Goal: Task Accomplishment & Management: Manage account settings

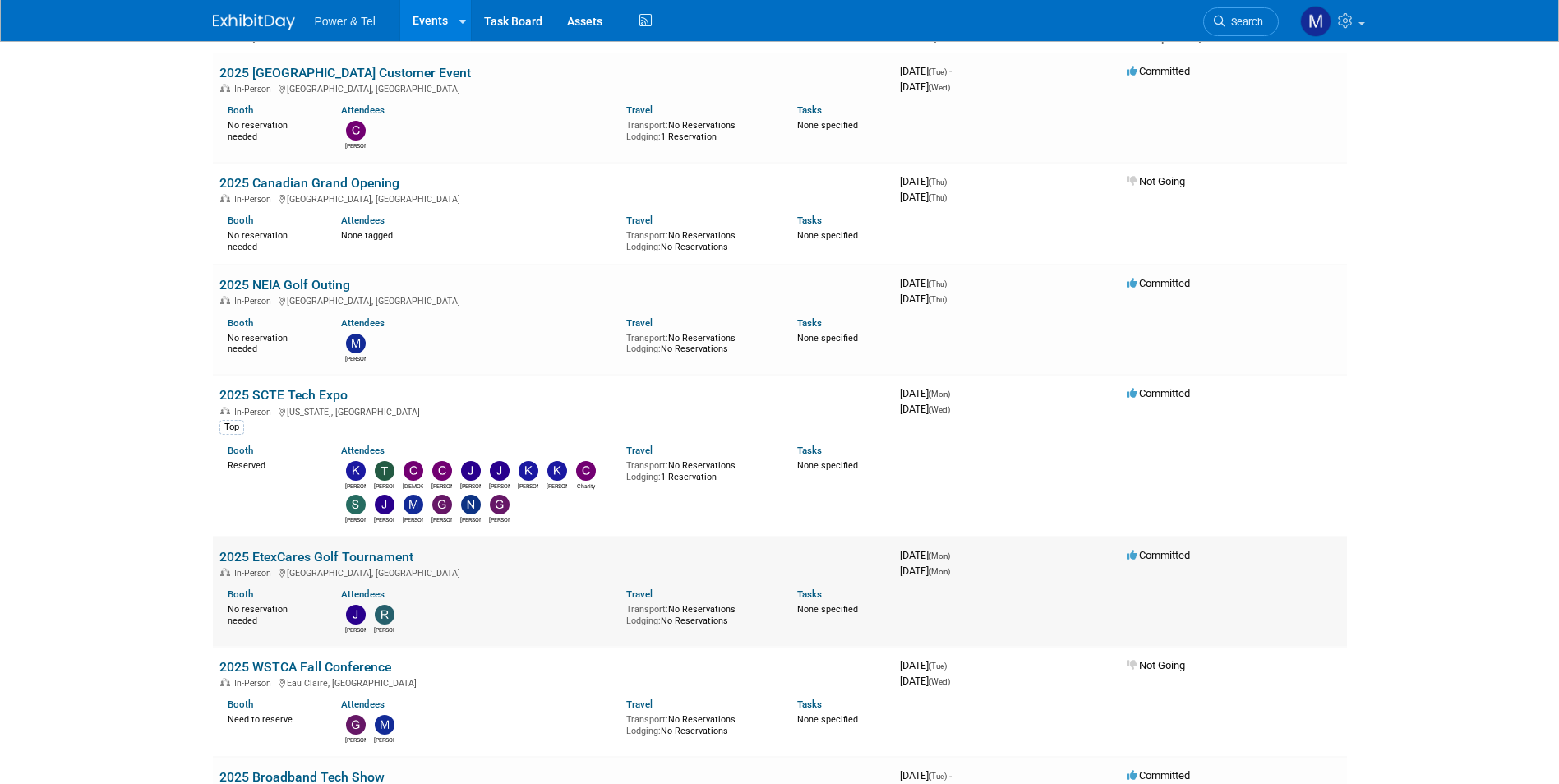
scroll to position [165, 0]
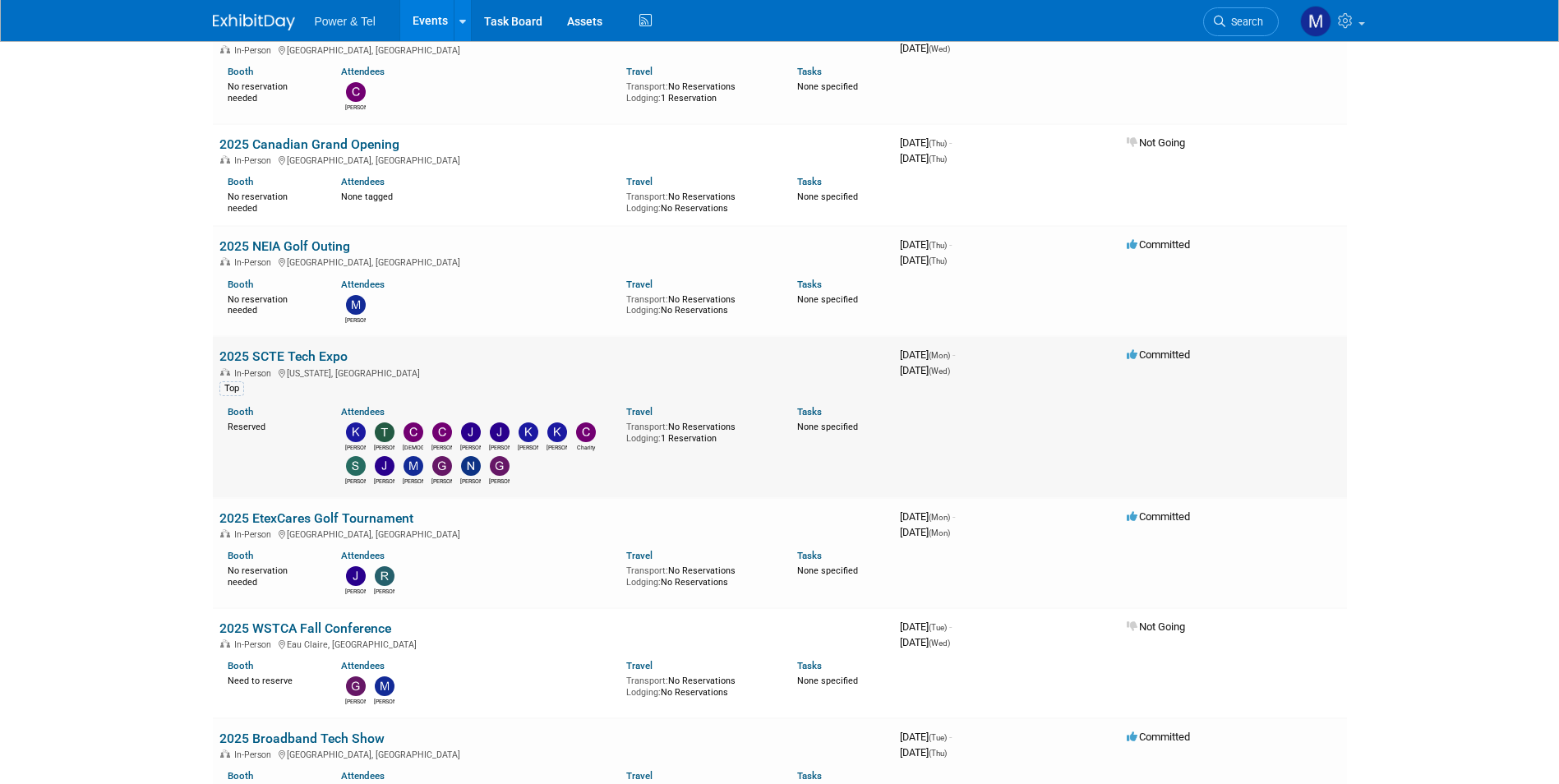
click at [331, 349] on link "2025 SCTE Tech Expo" at bounding box center [283, 356] width 129 height 15
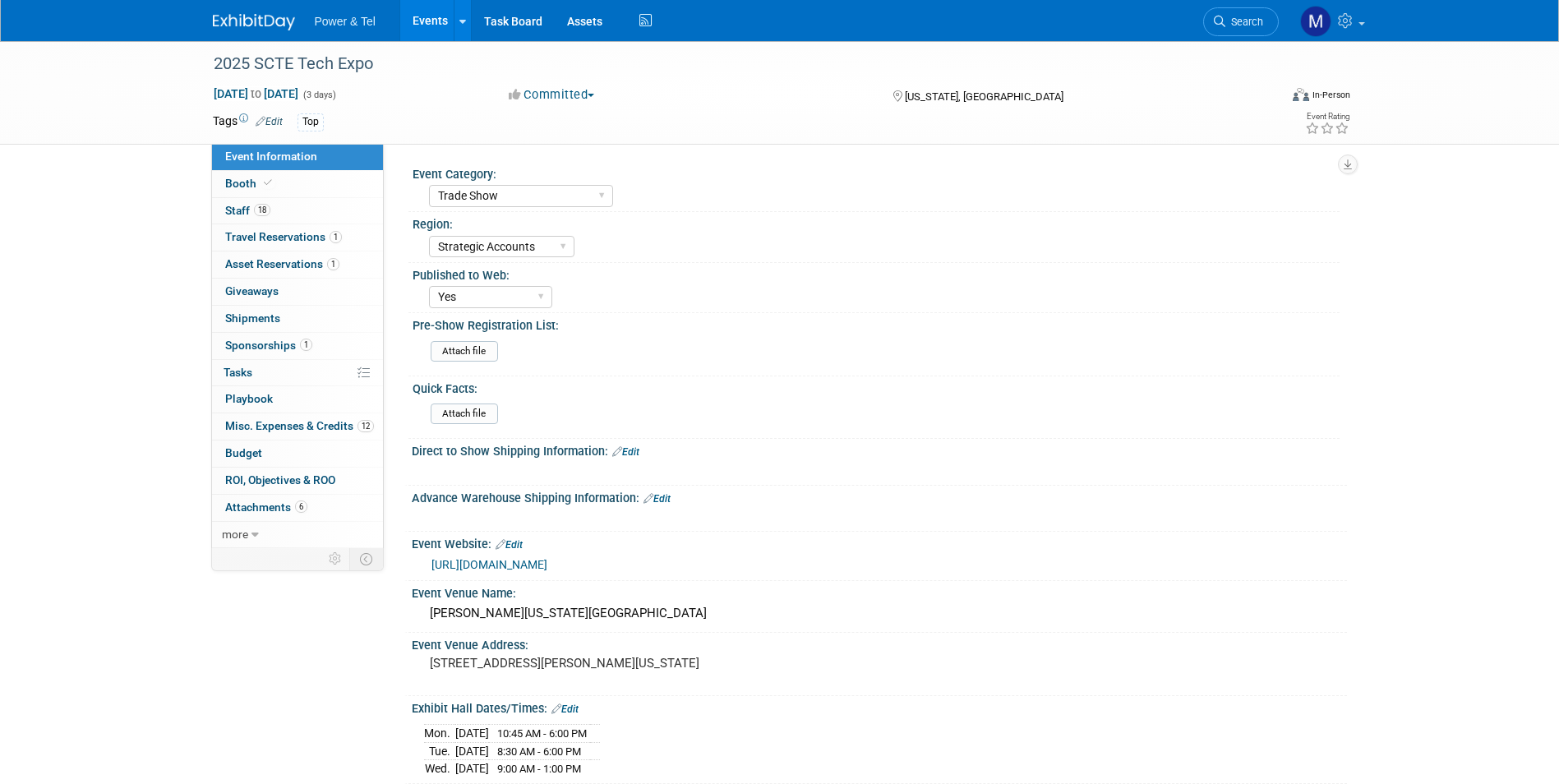
select select "Trade Show"
select select "Strategic Accounts"
select select "Yes"
click at [359, 214] on link "18 Staff 18" at bounding box center [297, 211] width 171 height 26
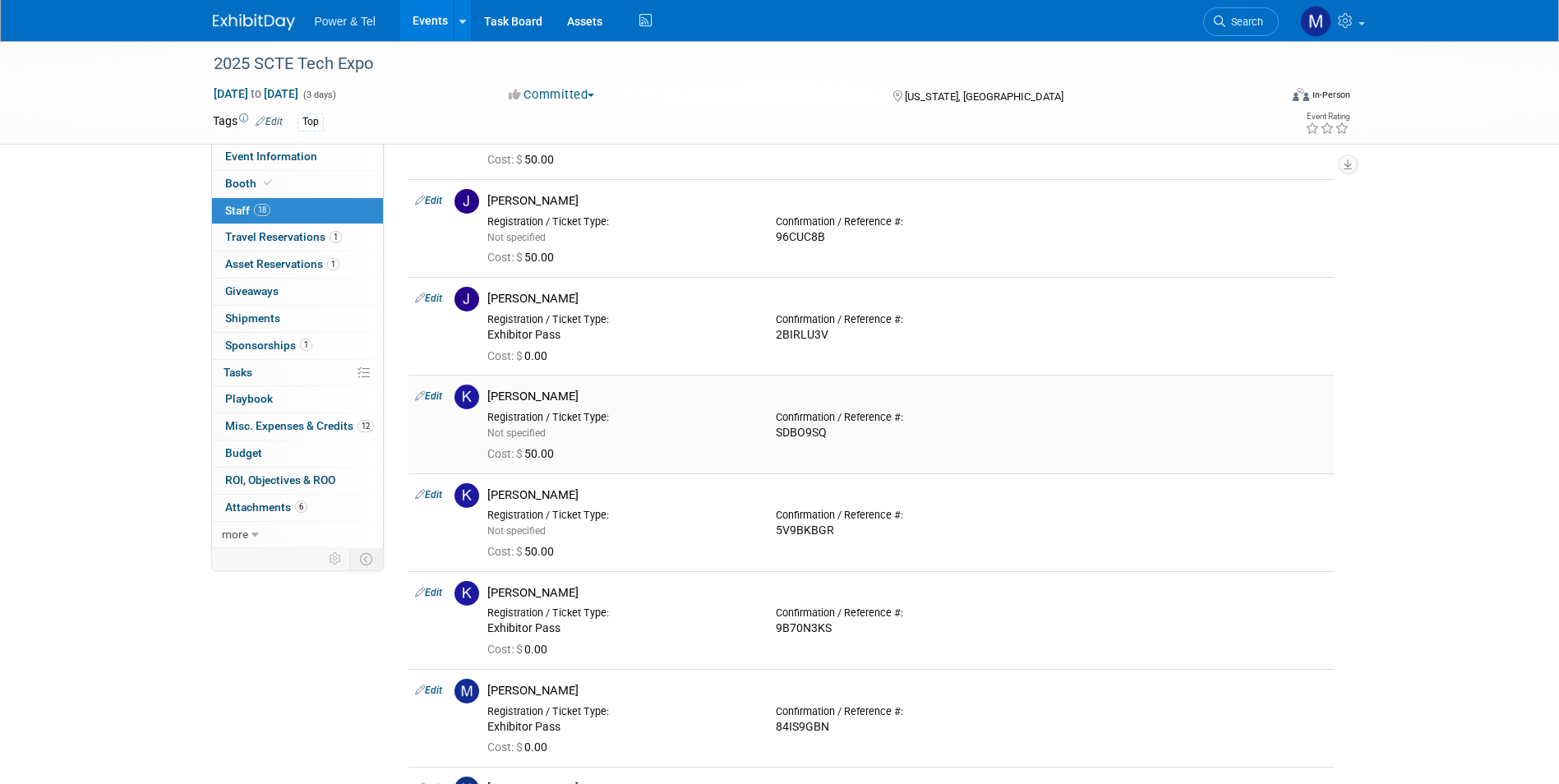
scroll to position [986, 0]
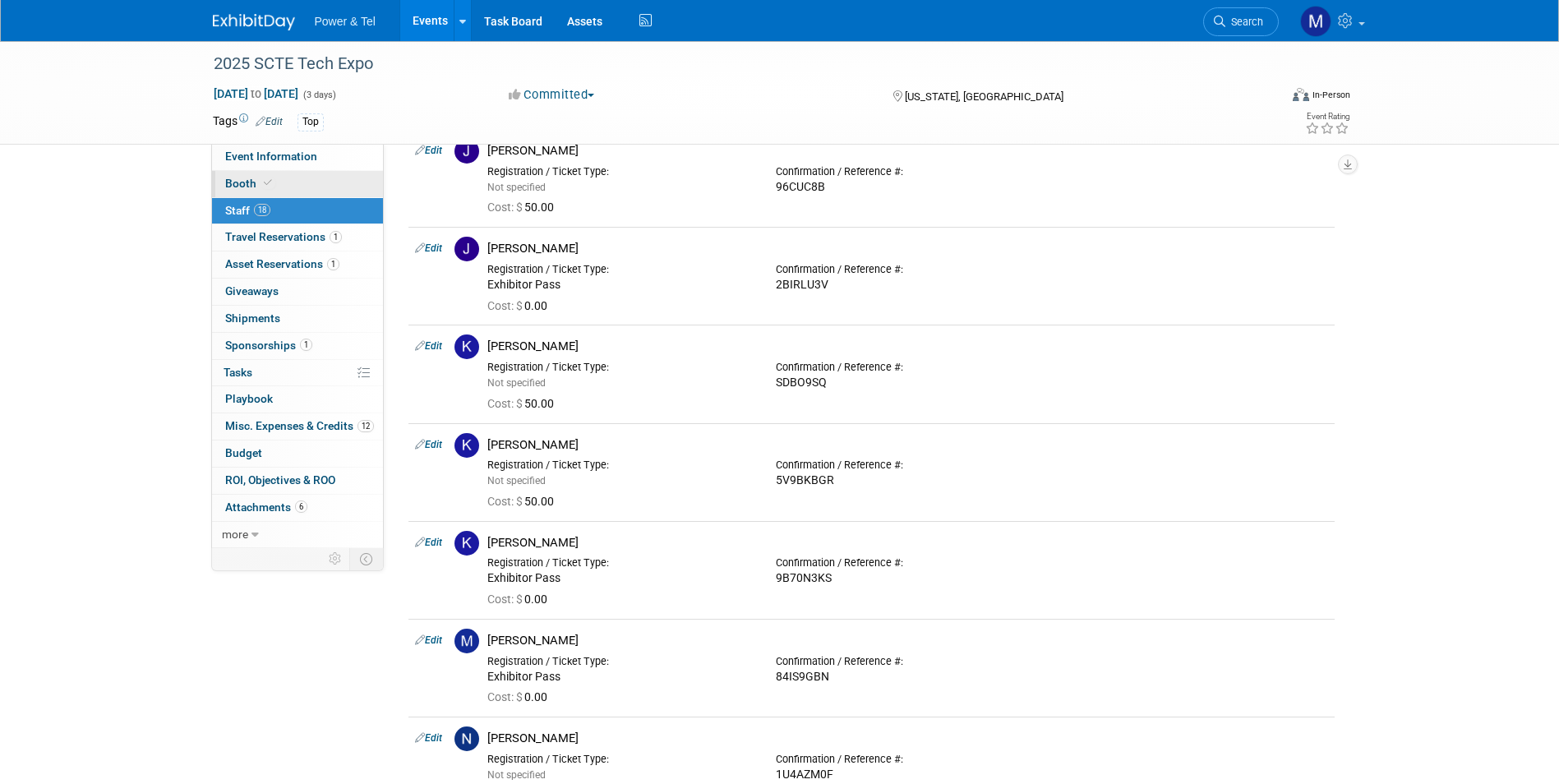
click at [297, 182] on link "Booth" at bounding box center [297, 184] width 171 height 26
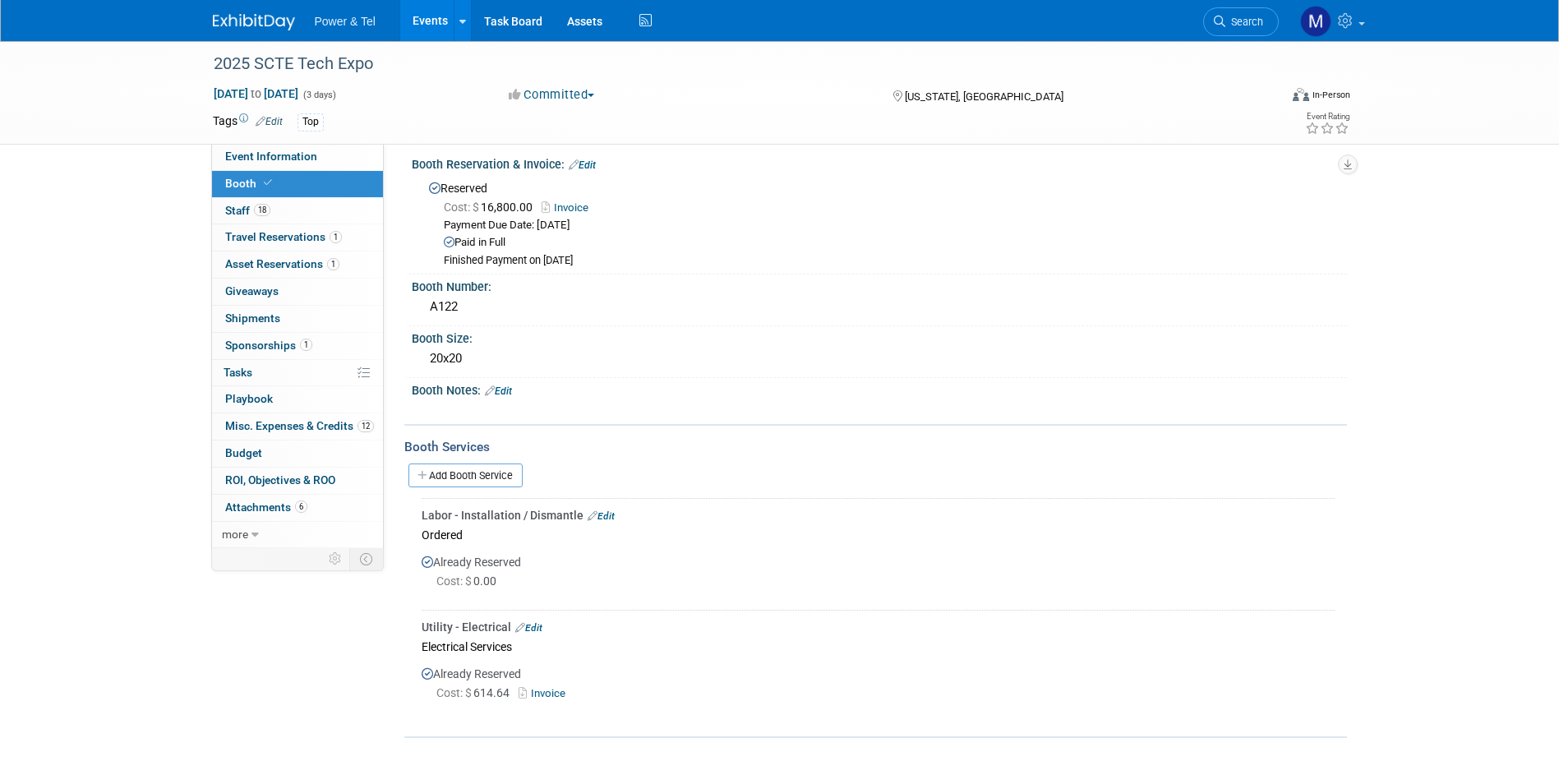
scroll to position [0, 0]
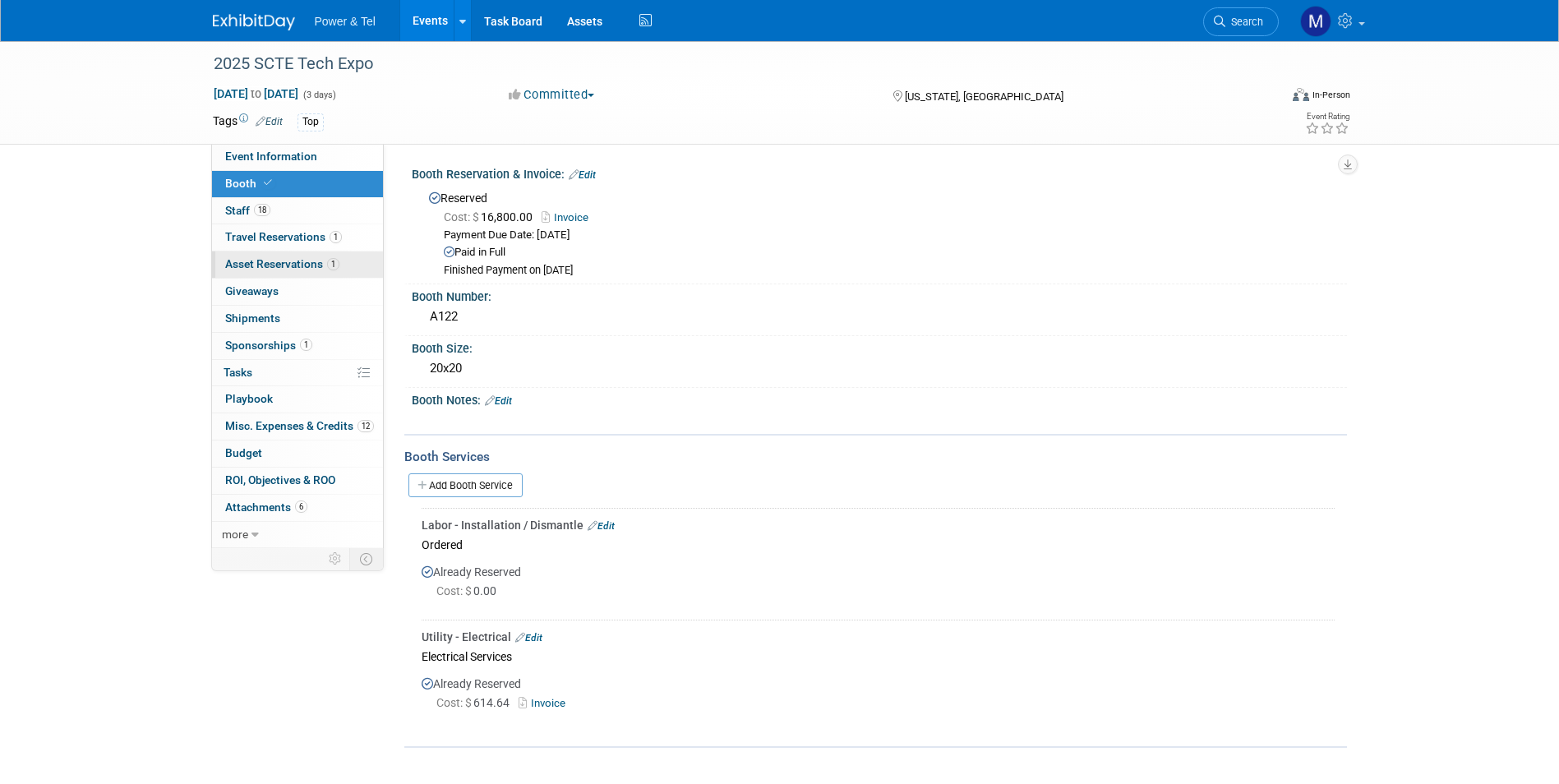
click at [312, 257] on span "Asset Reservations 1" at bounding box center [282, 263] width 114 height 14
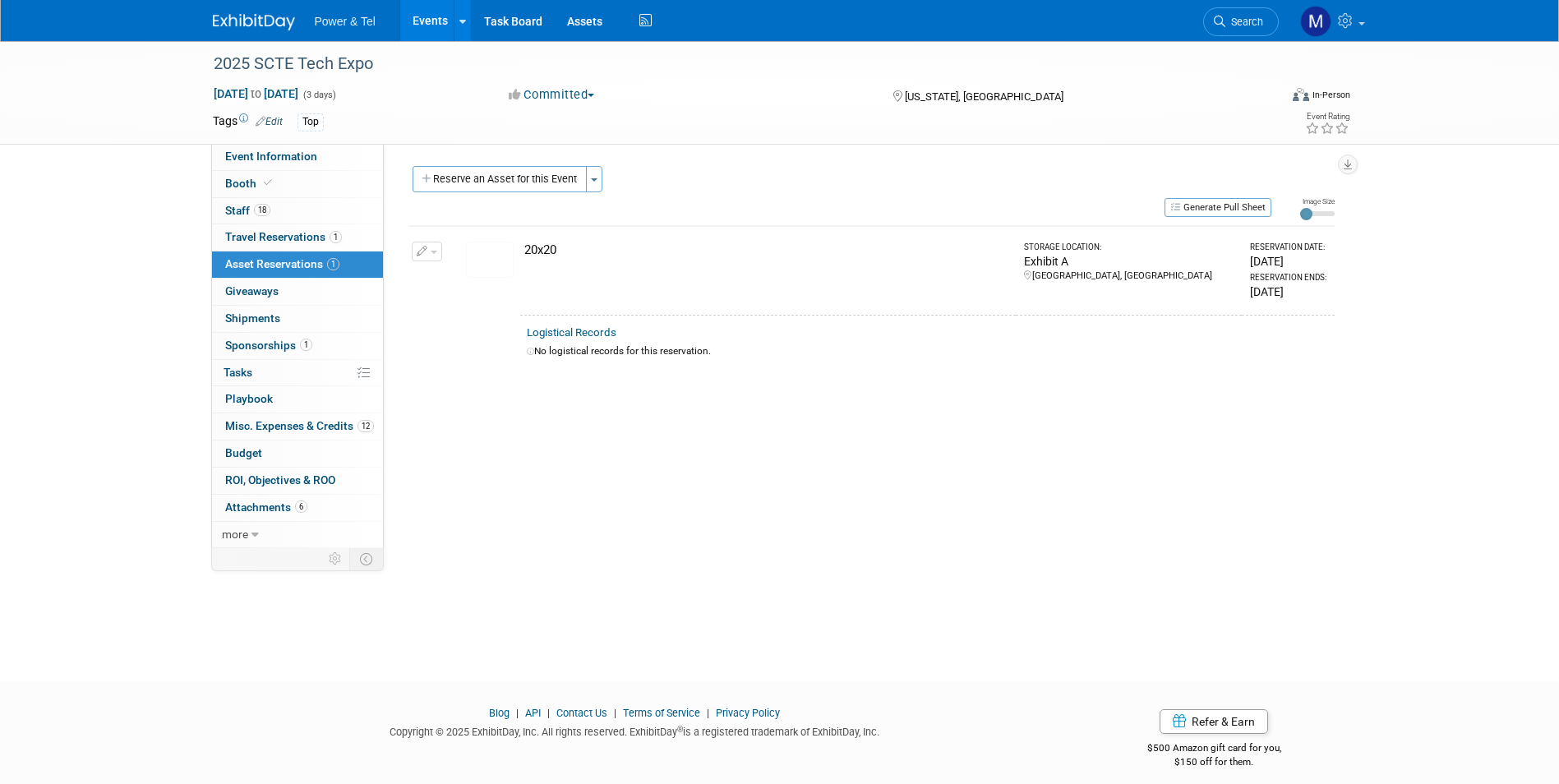
click at [487, 261] on img at bounding box center [490, 260] width 48 height 36
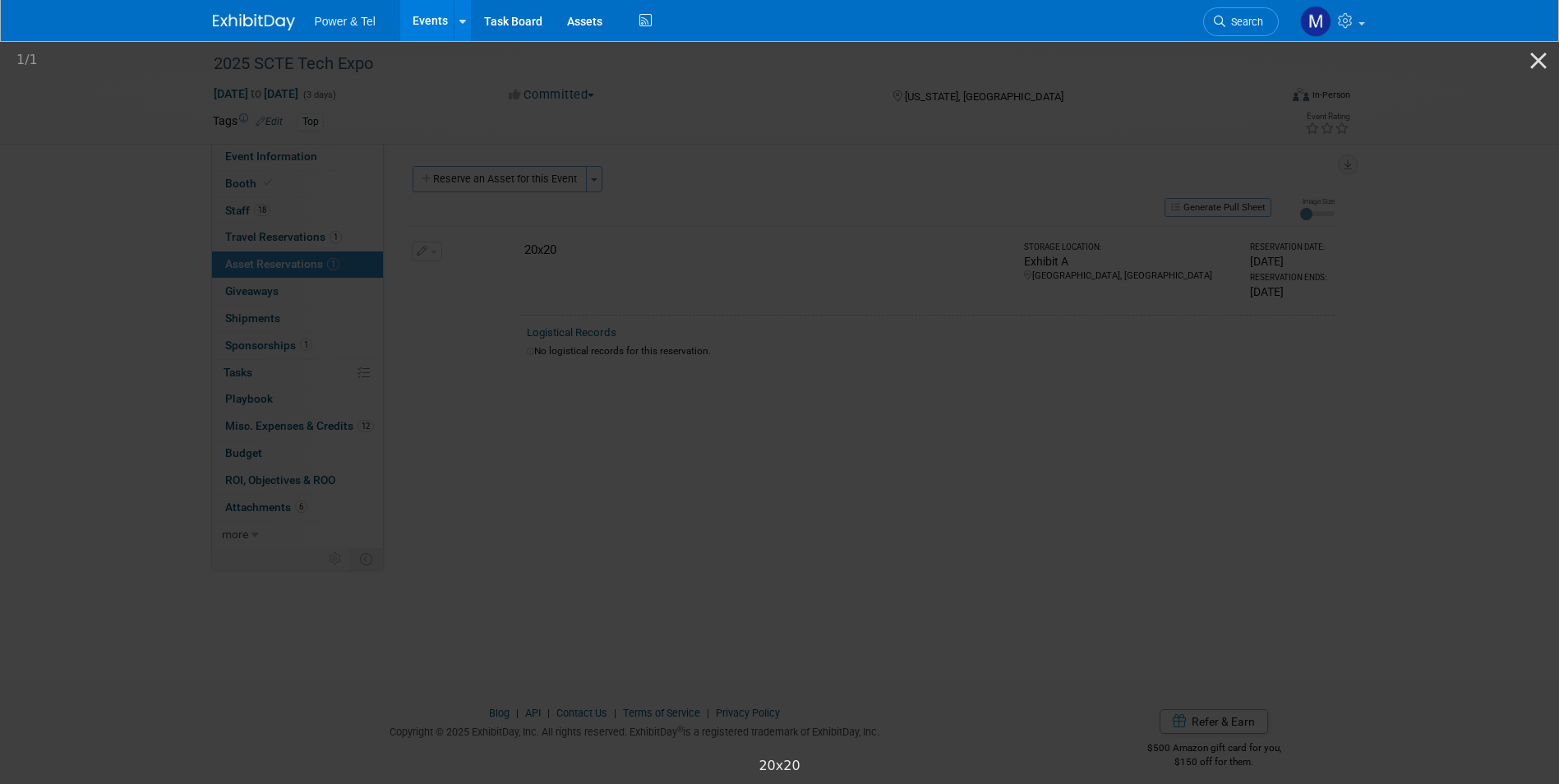
click at [1328, 384] on picture at bounding box center [780, 394] width 1559 height 710
click at [1550, 56] on button "Close gallery" at bounding box center [1537, 60] width 41 height 39
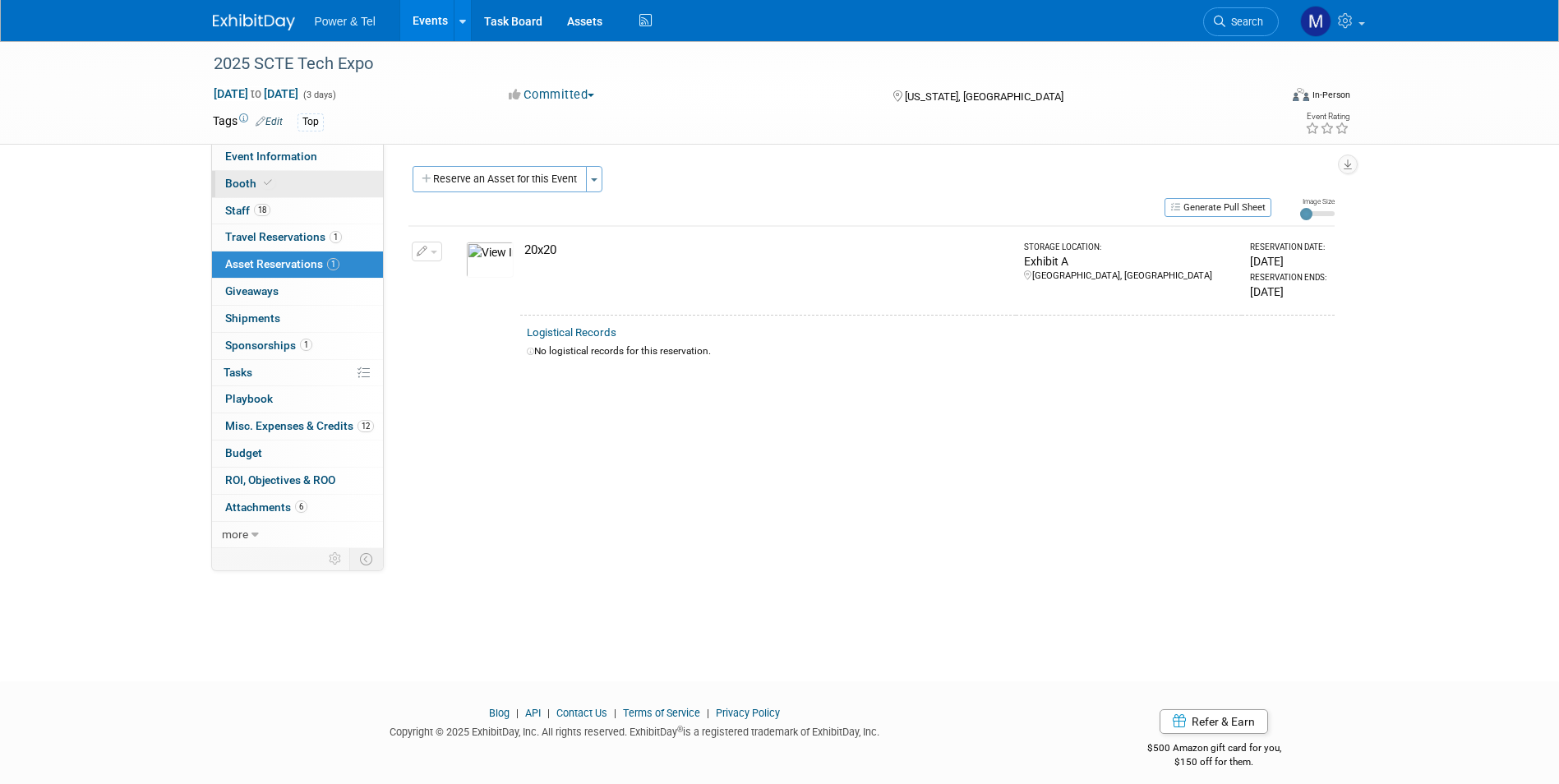
click at [216, 177] on link "Booth" at bounding box center [297, 184] width 171 height 26
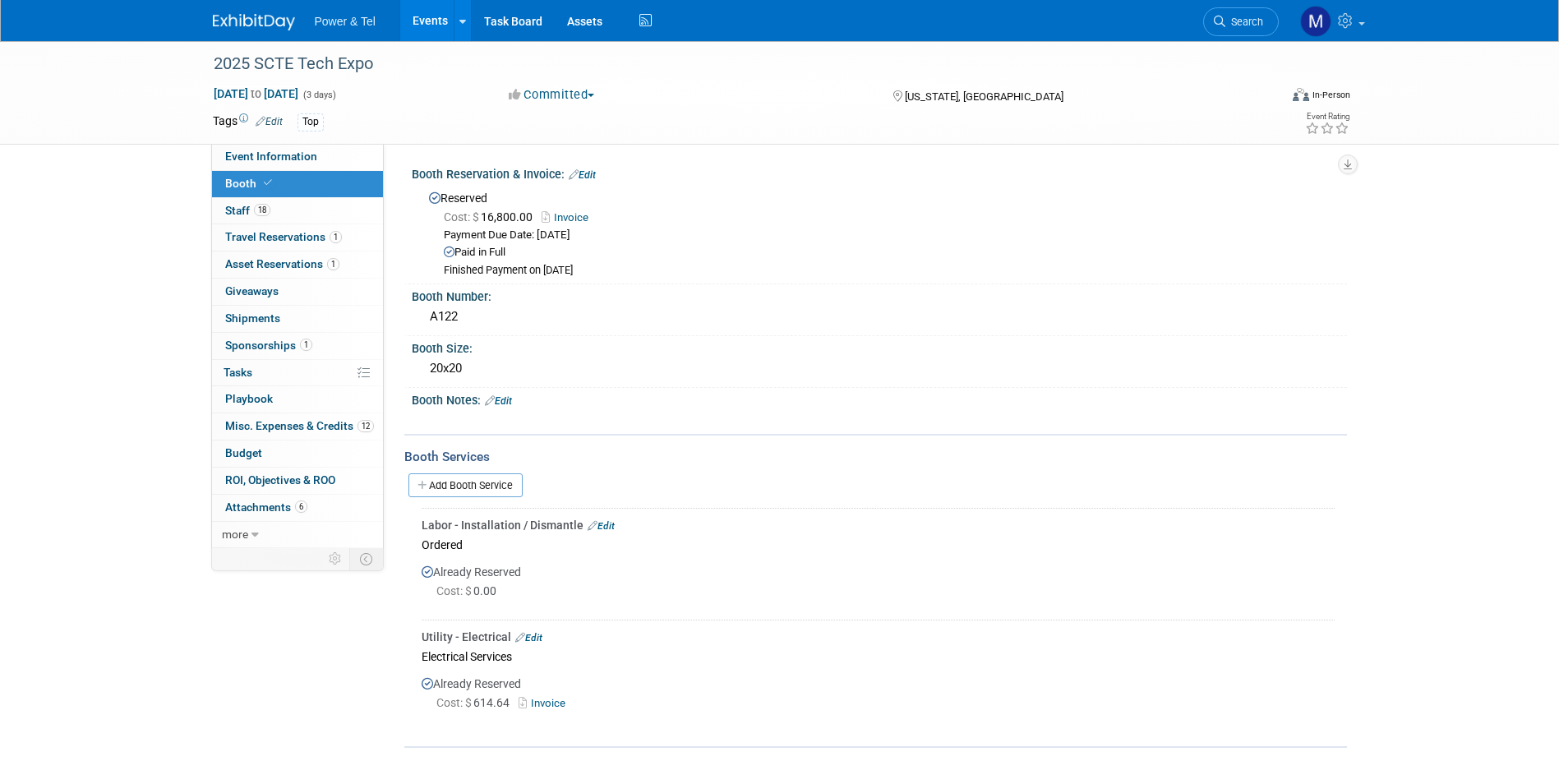
click at [305, 173] on link "Booth" at bounding box center [297, 184] width 171 height 26
click at [331, 163] on link "Event Information" at bounding box center [297, 157] width 171 height 26
select select "Trade Show"
select select "Strategic Accounts"
select select "Yes"
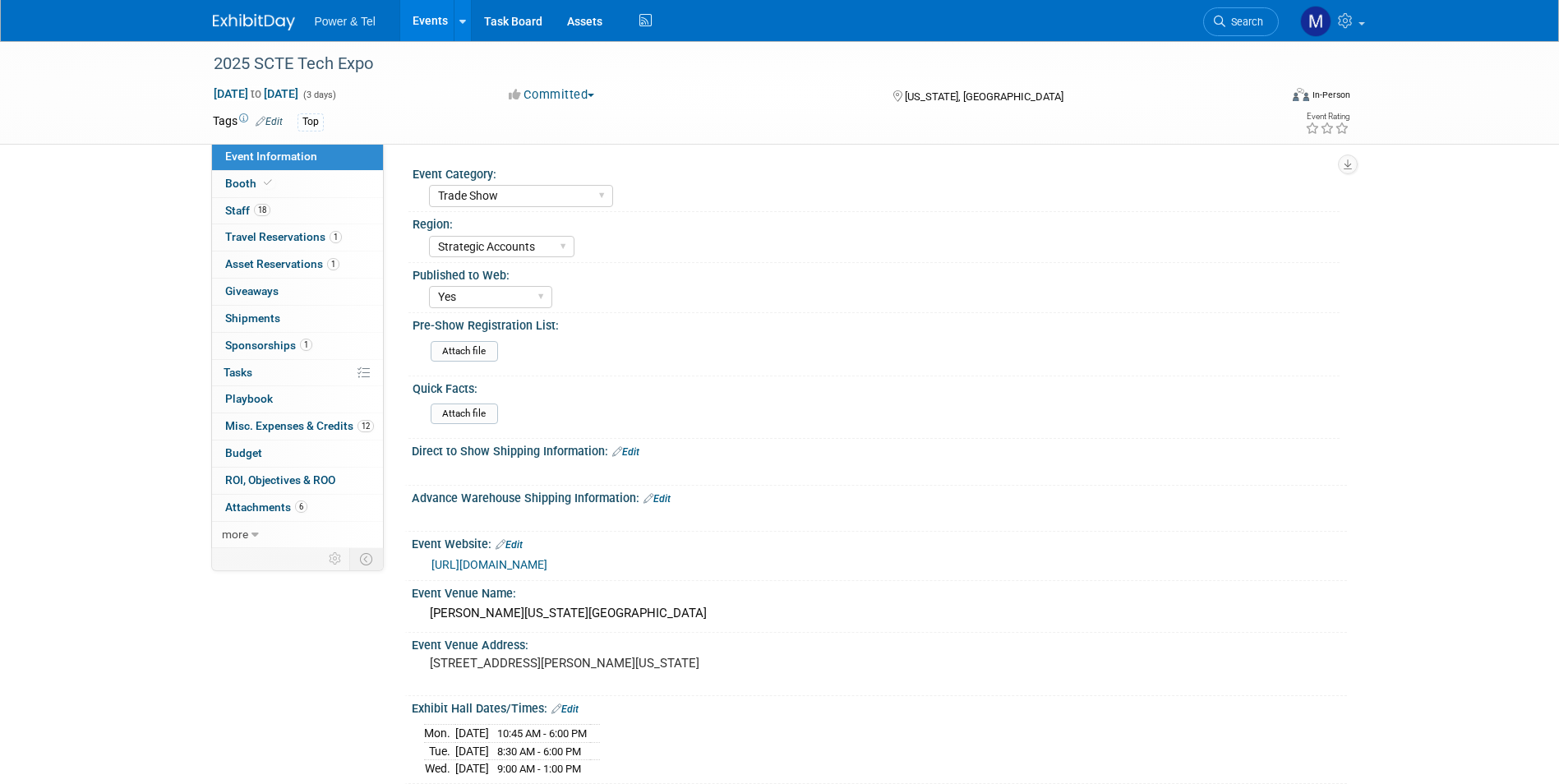
click at [547, 568] on link "https://techexpo.scte.org/exhibit-in-2025/" at bounding box center [489, 564] width 116 height 14
